Goal: Task Accomplishment & Management: Use online tool/utility

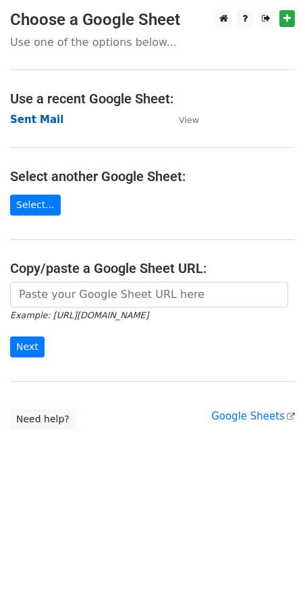
click at [38, 117] on strong "Sent Mail" at bounding box center [36, 119] width 53 height 12
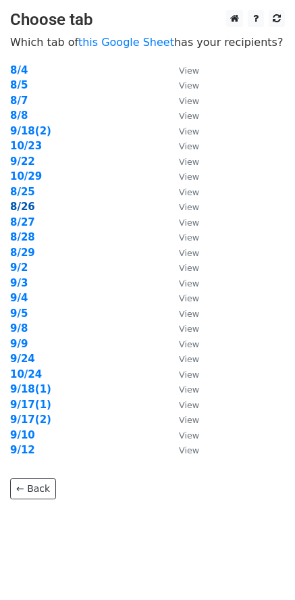
click at [22, 209] on strong "8/26" at bounding box center [22, 207] width 25 height 12
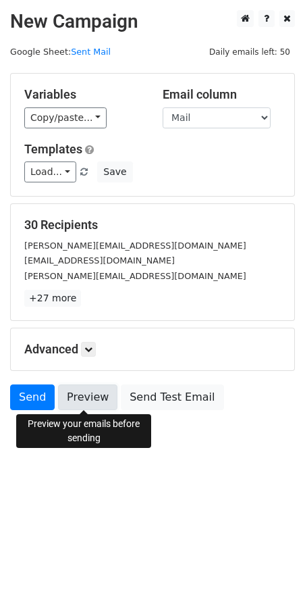
click at [77, 399] on link "Preview" at bounding box center [87, 397] width 59 height 26
click at [82, 402] on link "Preview" at bounding box center [87, 397] width 59 height 26
click at [93, 404] on link "Preview" at bounding box center [87, 397] width 59 height 26
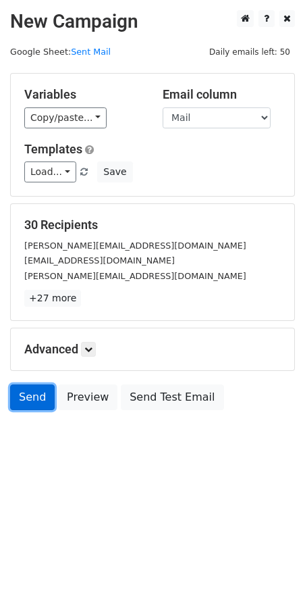
click at [43, 398] on link "Send" at bounding box center [32, 397] width 45 height 26
